Goal: Navigation & Orientation: Find specific page/section

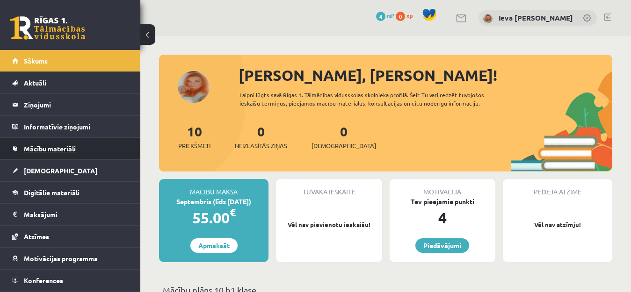
click at [55, 151] on span "Mācību materiāli" at bounding box center [50, 148] width 52 height 8
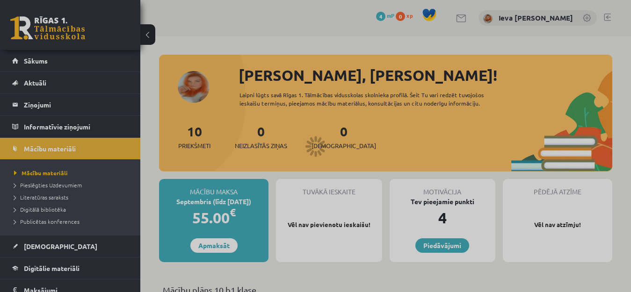
click at [50, 182] on div at bounding box center [315, 146] width 631 height 292
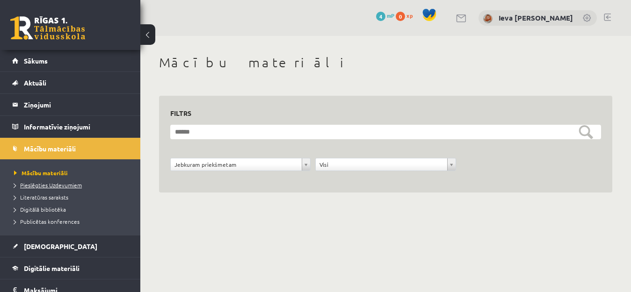
click at [50, 185] on span "Pieslēgties Uzdevumiem" at bounding box center [48, 184] width 68 height 7
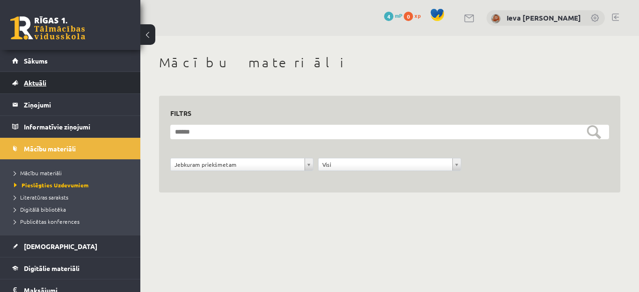
click at [54, 87] on link "Aktuāli" at bounding box center [70, 83] width 116 height 22
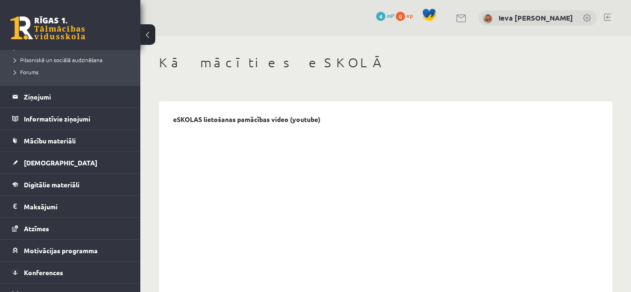
scroll to position [221, 0]
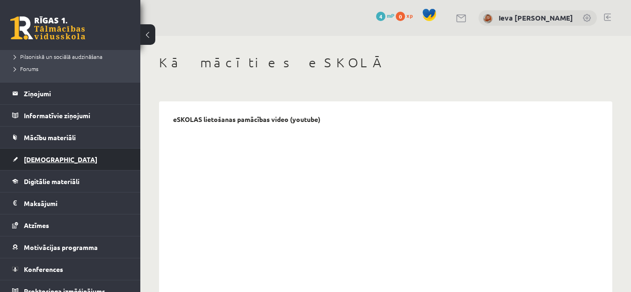
click at [64, 162] on link "[DEMOGRAPHIC_DATA]" at bounding box center [70, 160] width 116 height 22
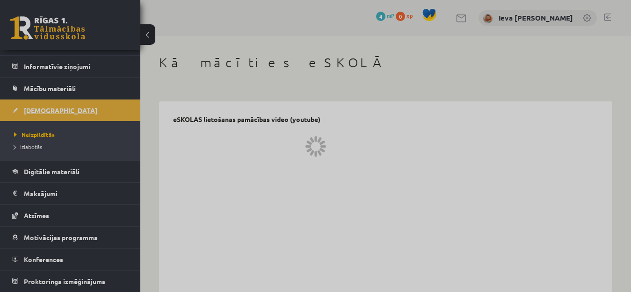
scroll to position [60, 0]
